Goal: Task Accomplishment & Management: Manage account settings

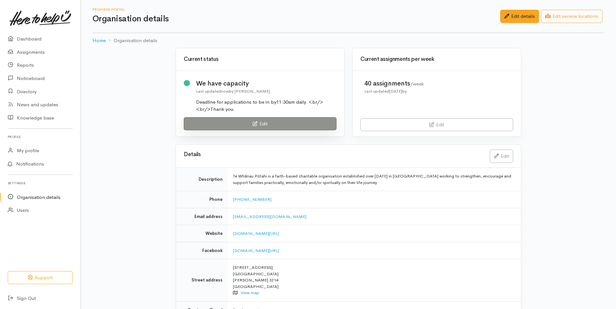
drag, startPoint x: 0, startPoint y: 0, endPoint x: 261, endPoint y: 122, distance: 287.7
click at [261, 122] on link "Edit" at bounding box center [260, 123] width 153 height 13
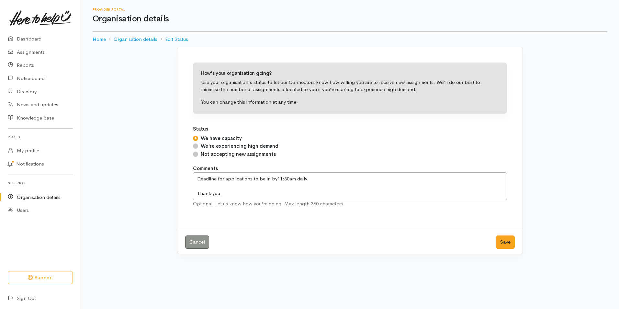
click at [197, 154] on input "Not accepting new assignments" at bounding box center [195, 153] width 5 height 5
radio input "true"
click at [504, 241] on button "Save" at bounding box center [505, 241] width 19 height 13
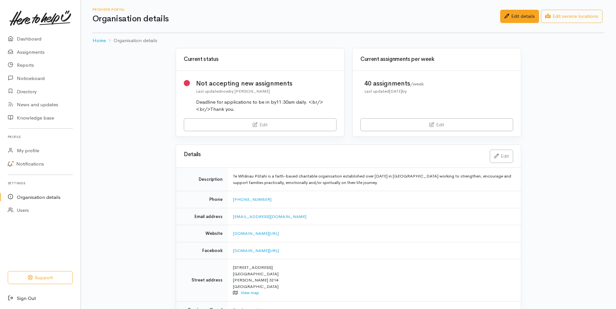
click at [30, 296] on link "Sign Out" at bounding box center [40, 298] width 81 height 13
